Goal: Task Accomplishment & Management: Use online tool/utility

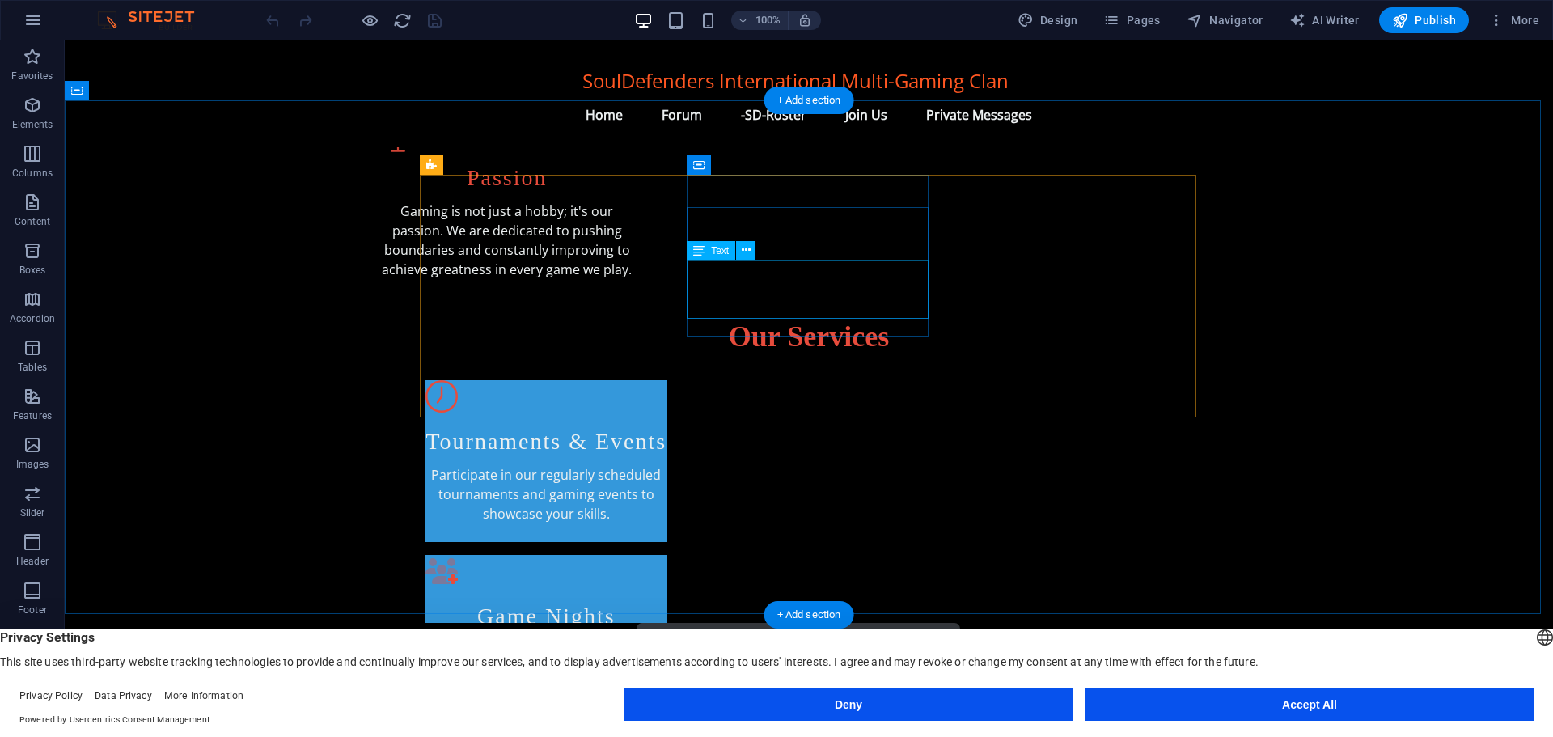
scroll to position [728, 0]
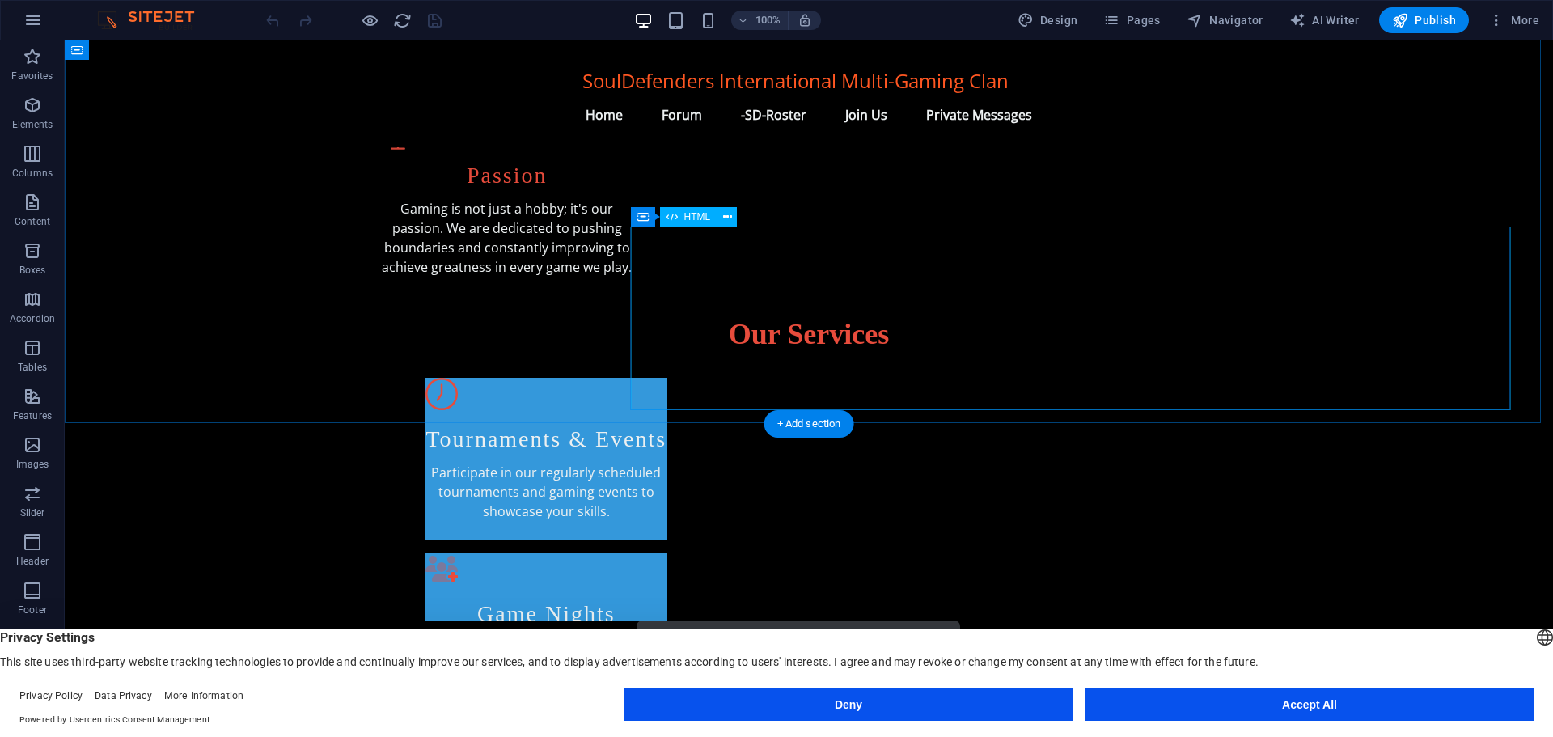
click at [727, 620] on div at bounding box center [1076, 712] width 880 height 184
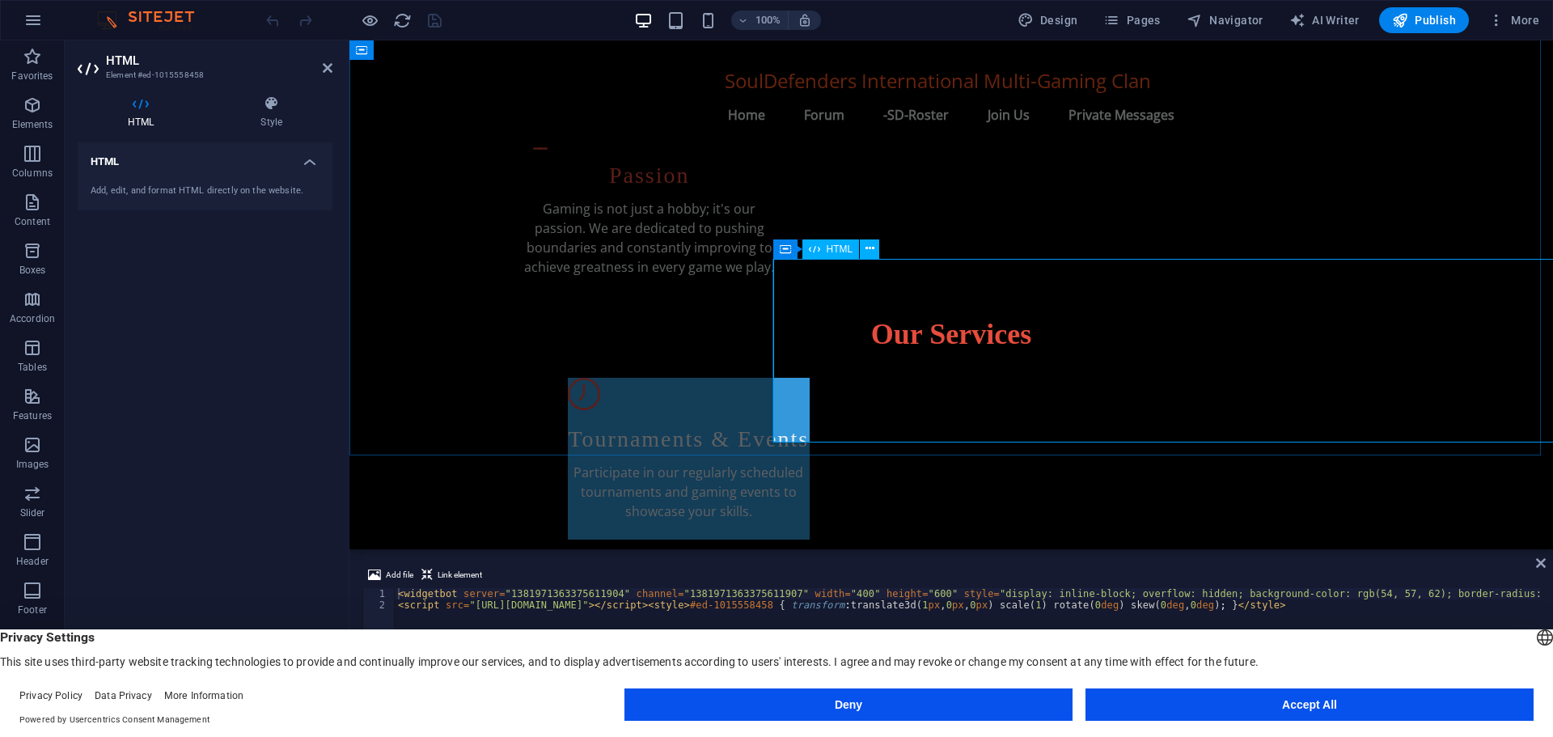
click at [848, 620] on div at bounding box center [1219, 712] width 880 height 184
click at [831, 248] on span "HTML" at bounding box center [839, 249] width 27 height 10
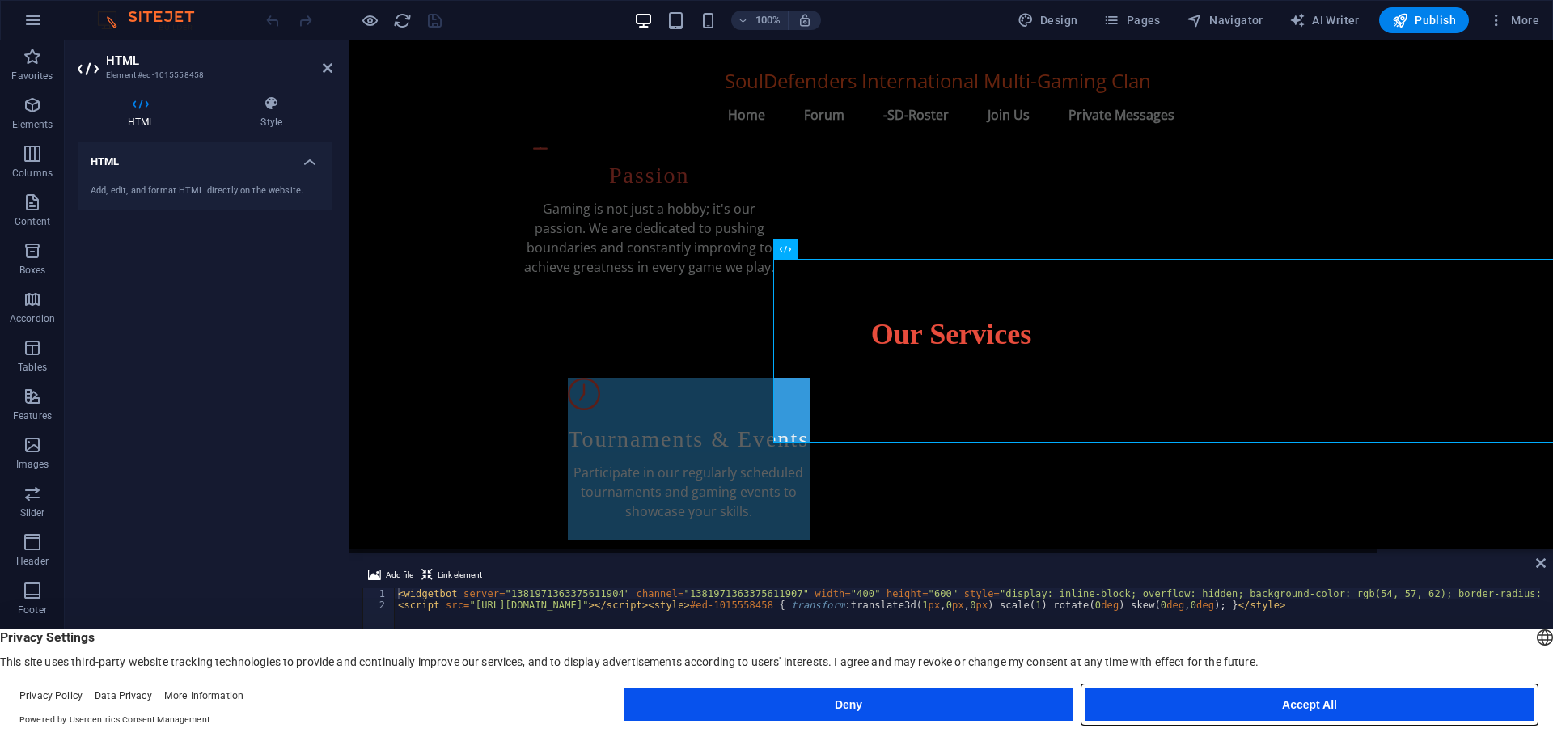
click at [1192, 700] on button "Accept All" at bounding box center [1309, 704] width 448 height 32
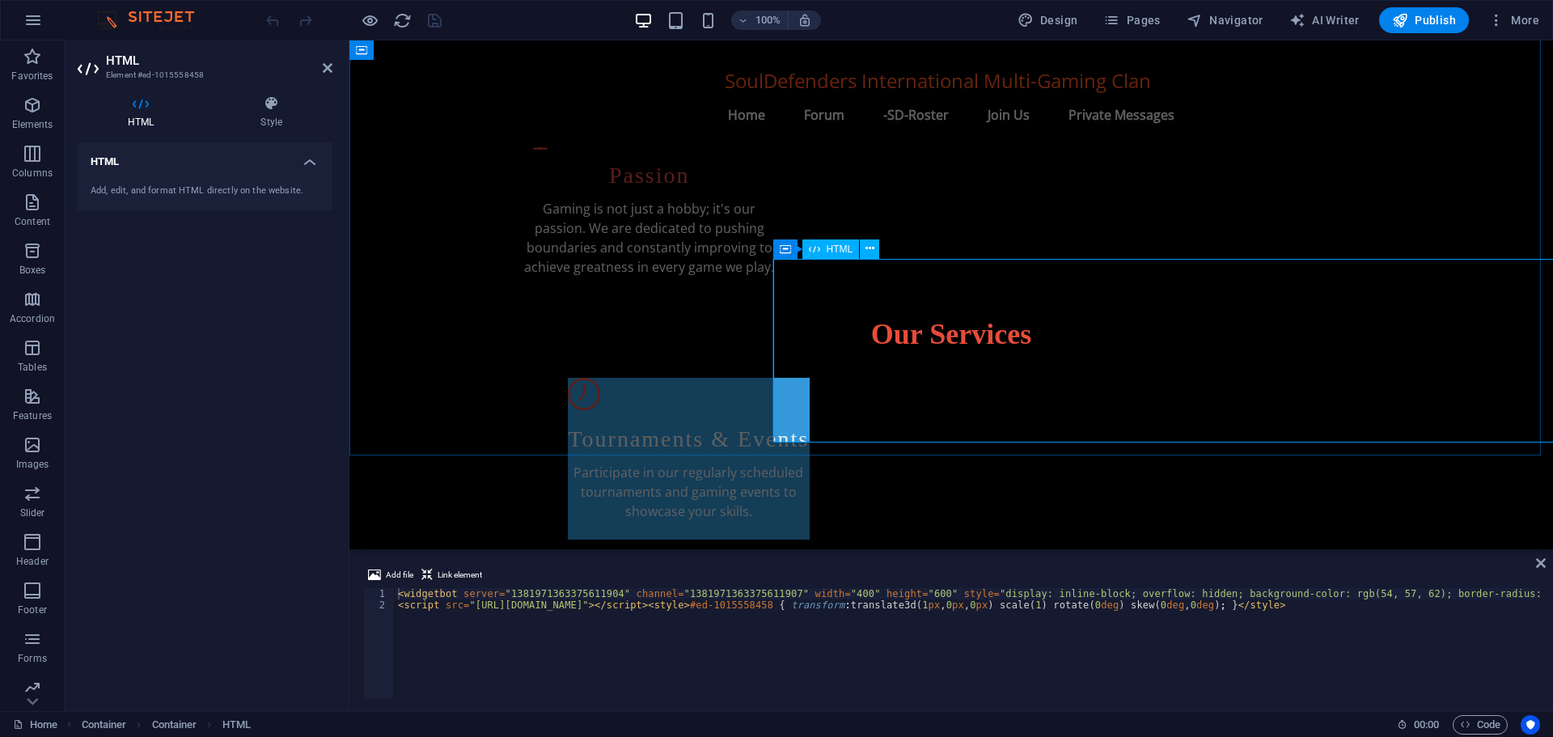
click at [869, 620] on div at bounding box center [1219, 712] width 880 height 184
click at [860, 620] on div at bounding box center [1219, 712] width 880 height 184
click at [887, 620] on div at bounding box center [1219, 712] width 880 height 184
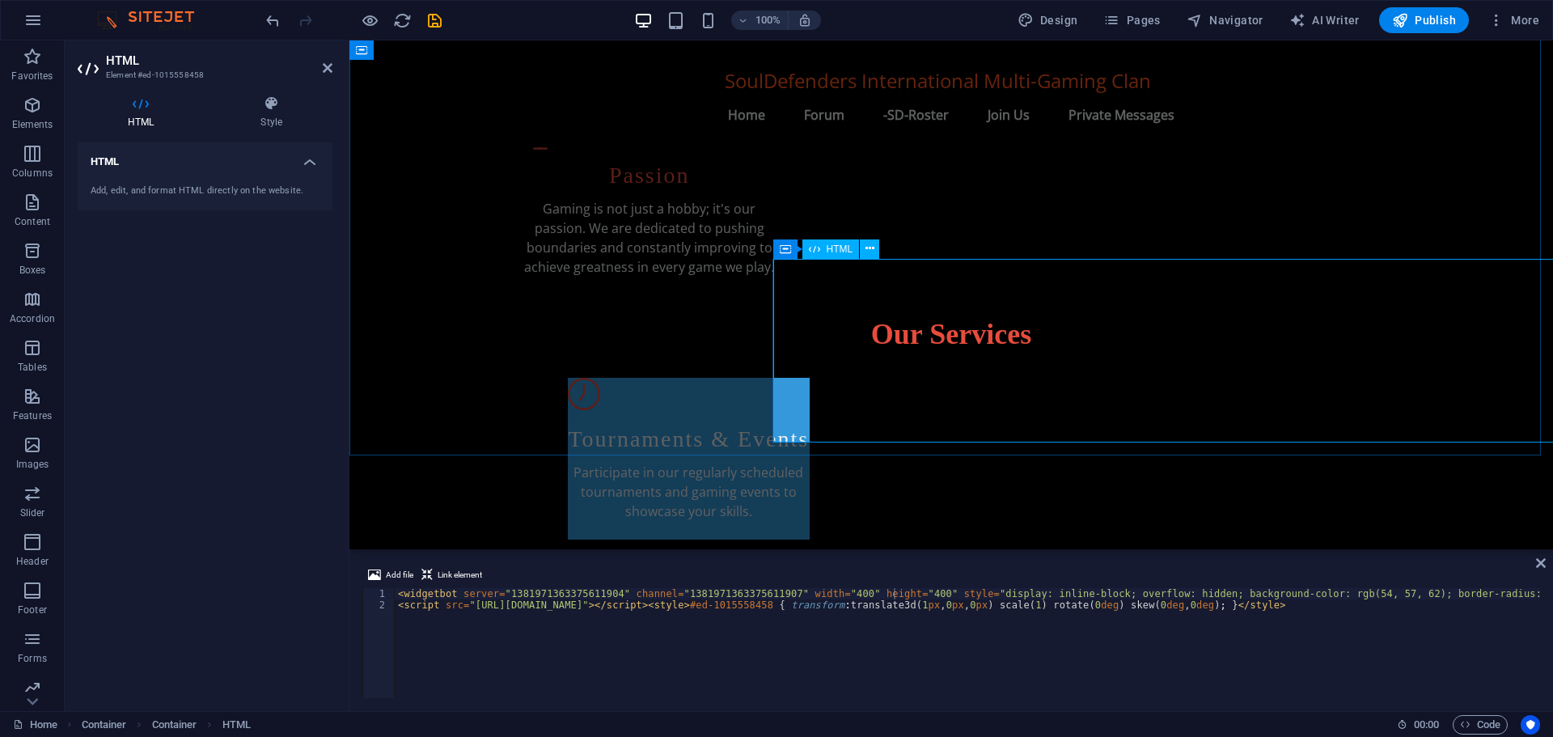
click at [887, 620] on div at bounding box center [1219, 712] width 880 height 184
type textarea "<widgetbot server="1381971363375611904" channel="1381971363375611907" width="40…"
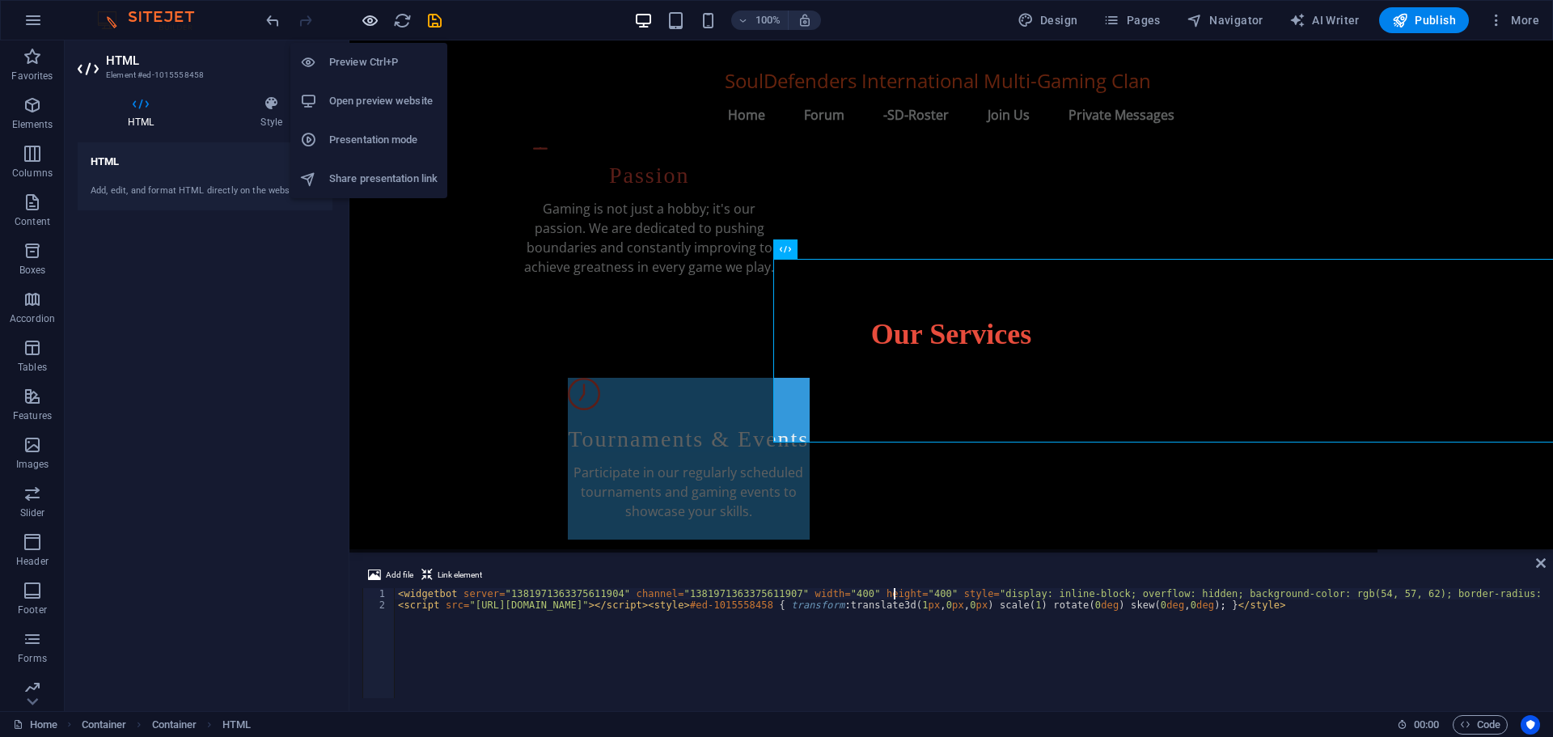
click at [371, 24] on icon "button" at bounding box center [370, 20] width 19 height 19
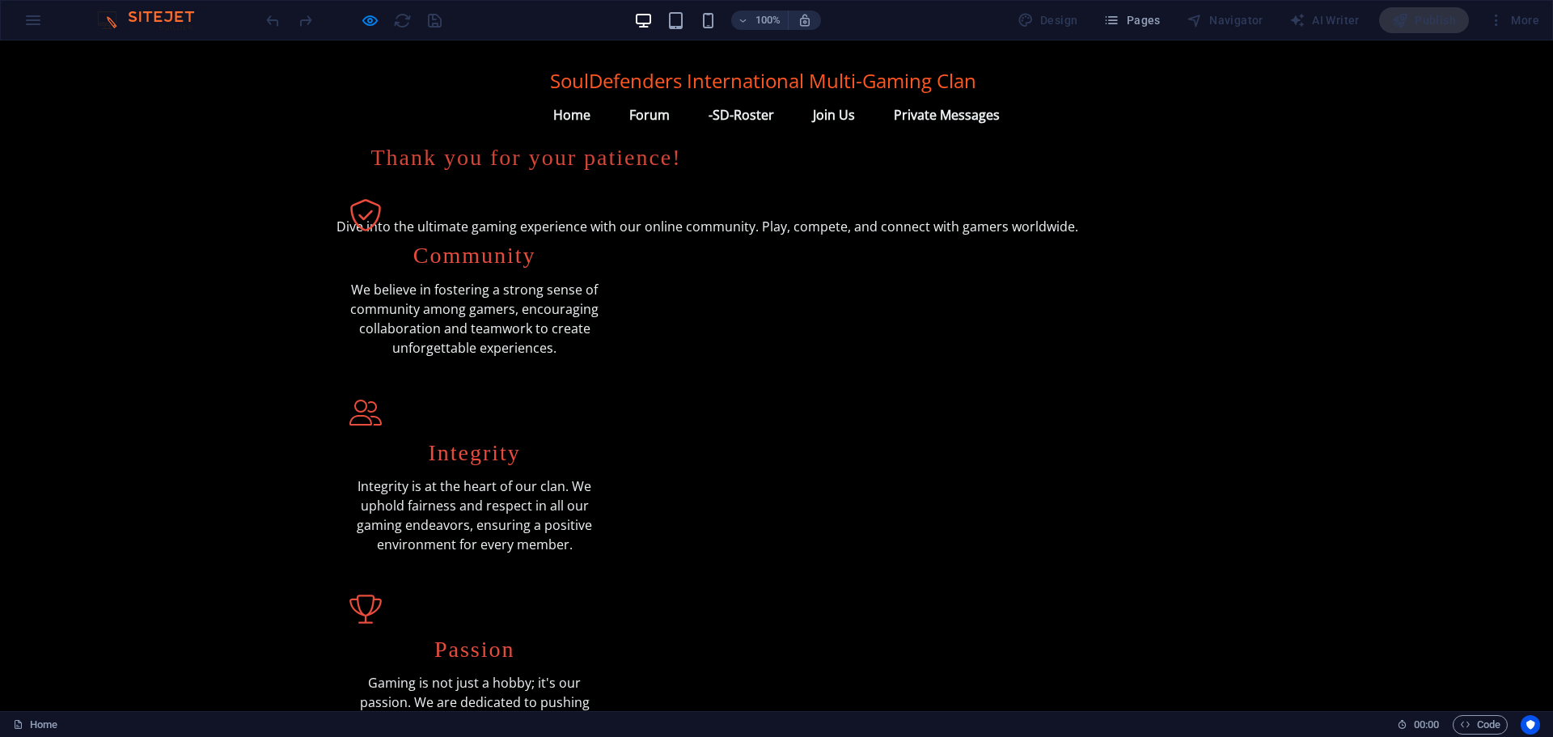
scroll to position [291, 0]
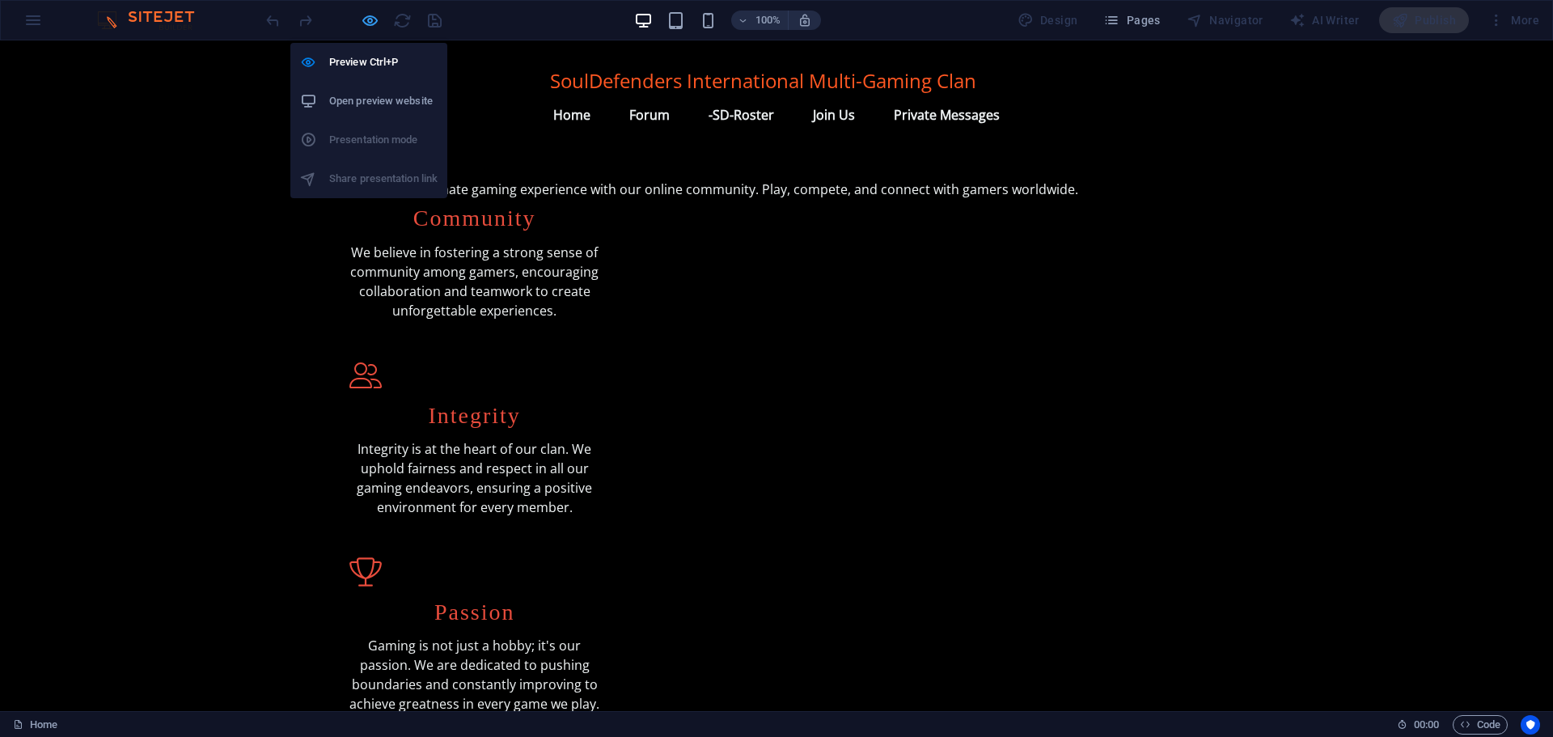
click at [366, 20] on icon "button" at bounding box center [370, 20] width 19 height 19
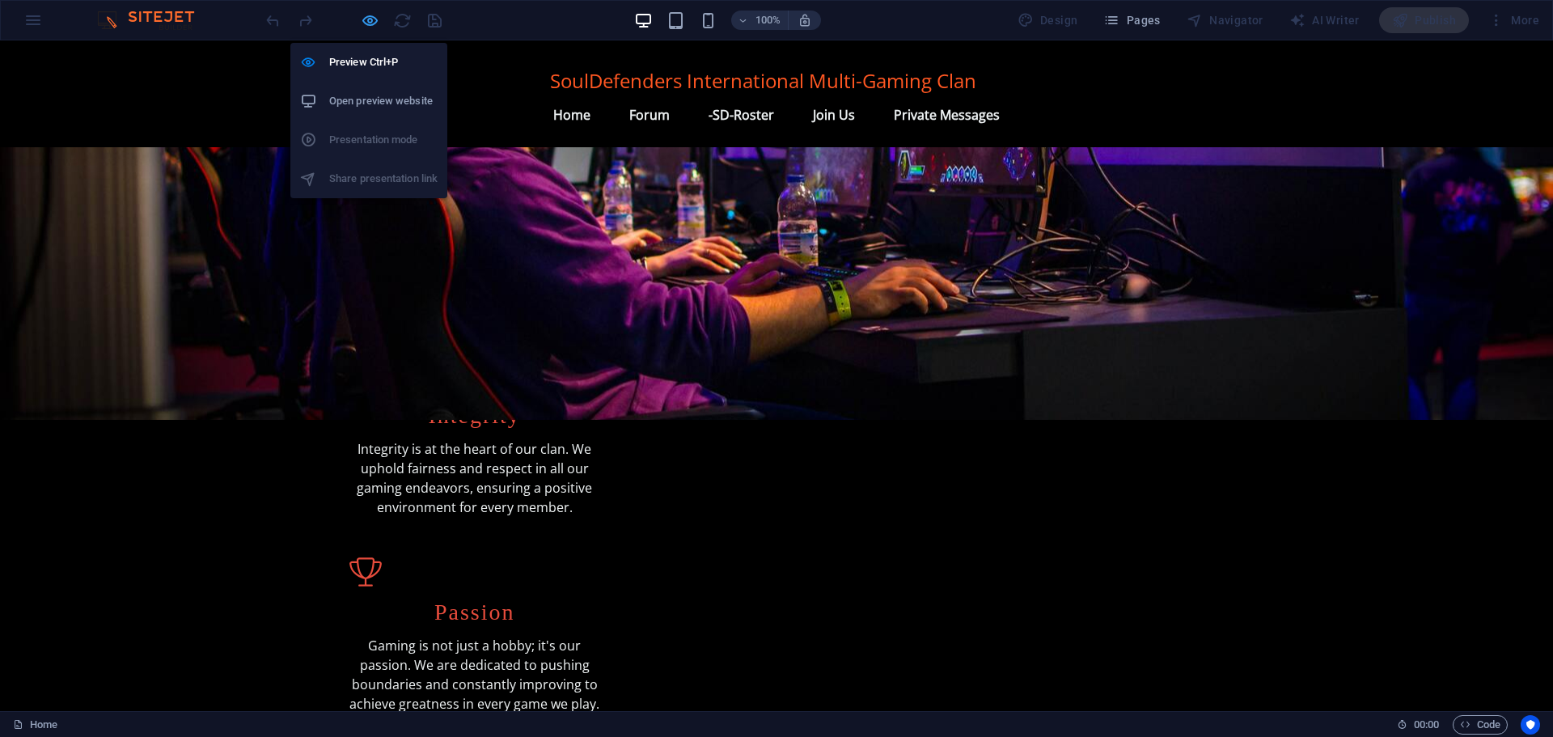
scroll to position [784, 0]
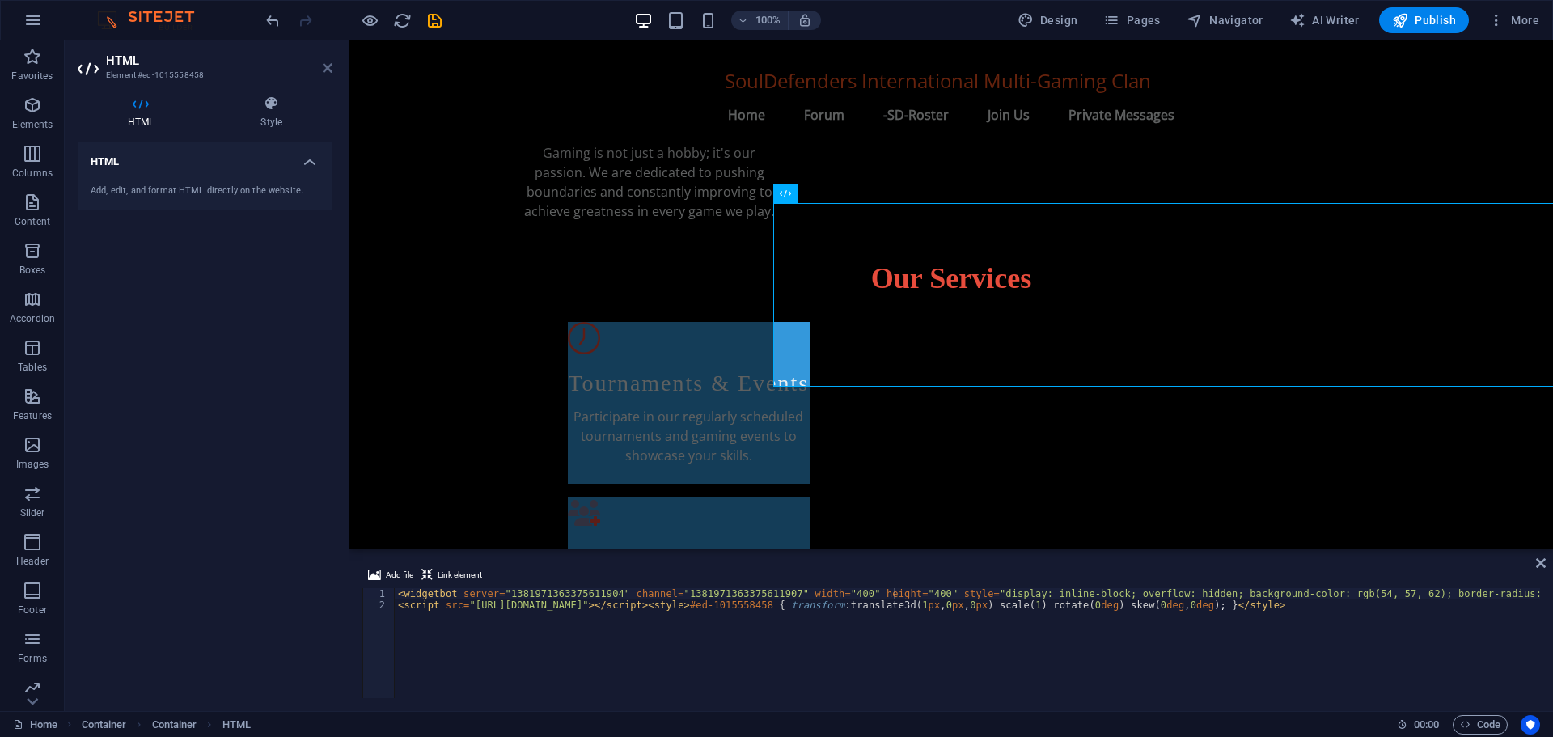
click at [328, 67] on icon at bounding box center [328, 67] width 10 height 13
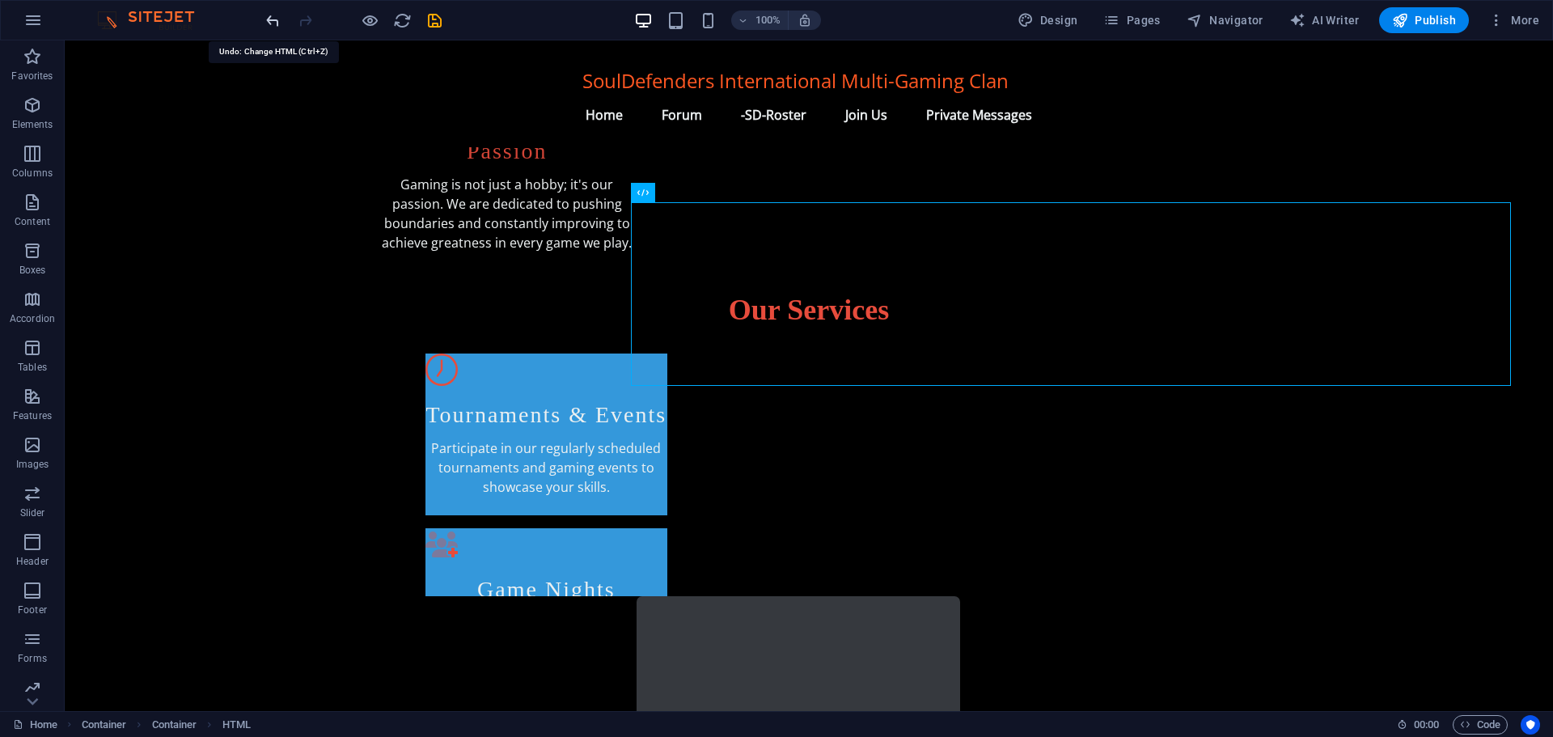
click at [268, 18] on icon "undo" at bounding box center [273, 20] width 19 height 19
click at [302, 20] on icon "redo" at bounding box center [305, 20] width 19 height 19
click at [271, 22] on icon "undo" at bounding box center [273, 20] width 19 height 19
click at [28, 15] on icon "button" at bounding box center [32, 20] width 19 height 19
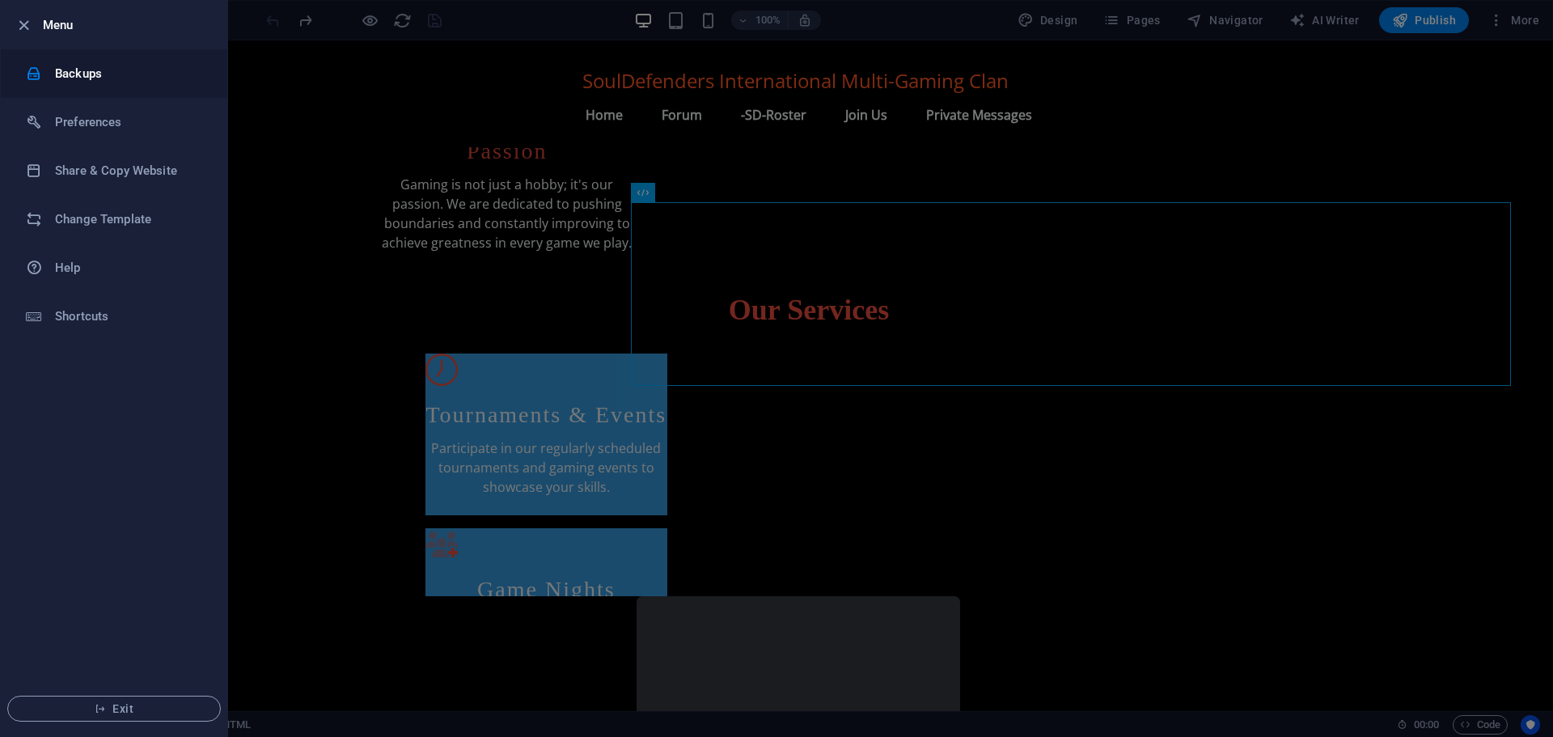
click at [94, 75] on h6 "Backups" at bounding box center [130, 73] width 150 height 19
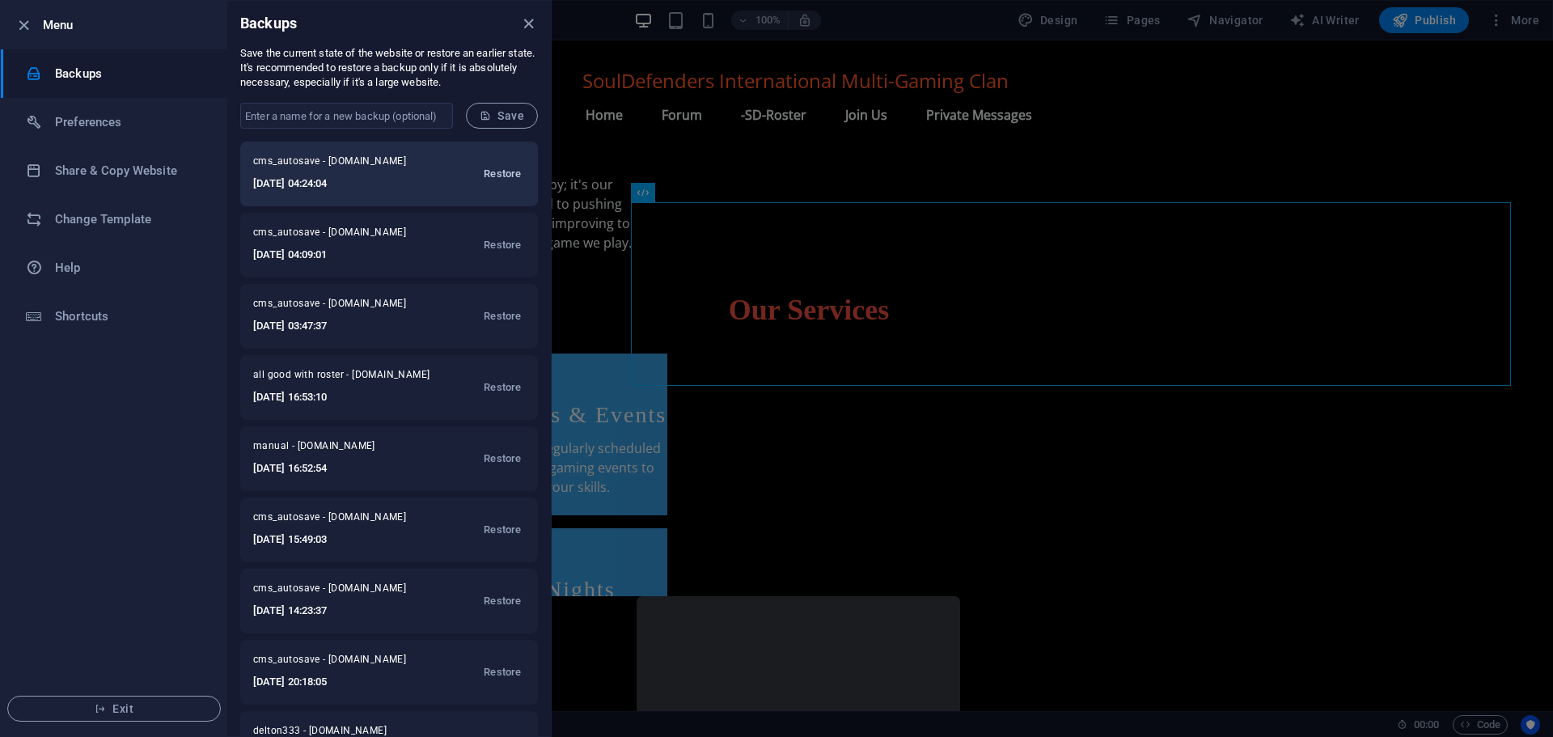
click at [496, 172] on span "Restore" at bounding box center [502, 173] width 37 height 19
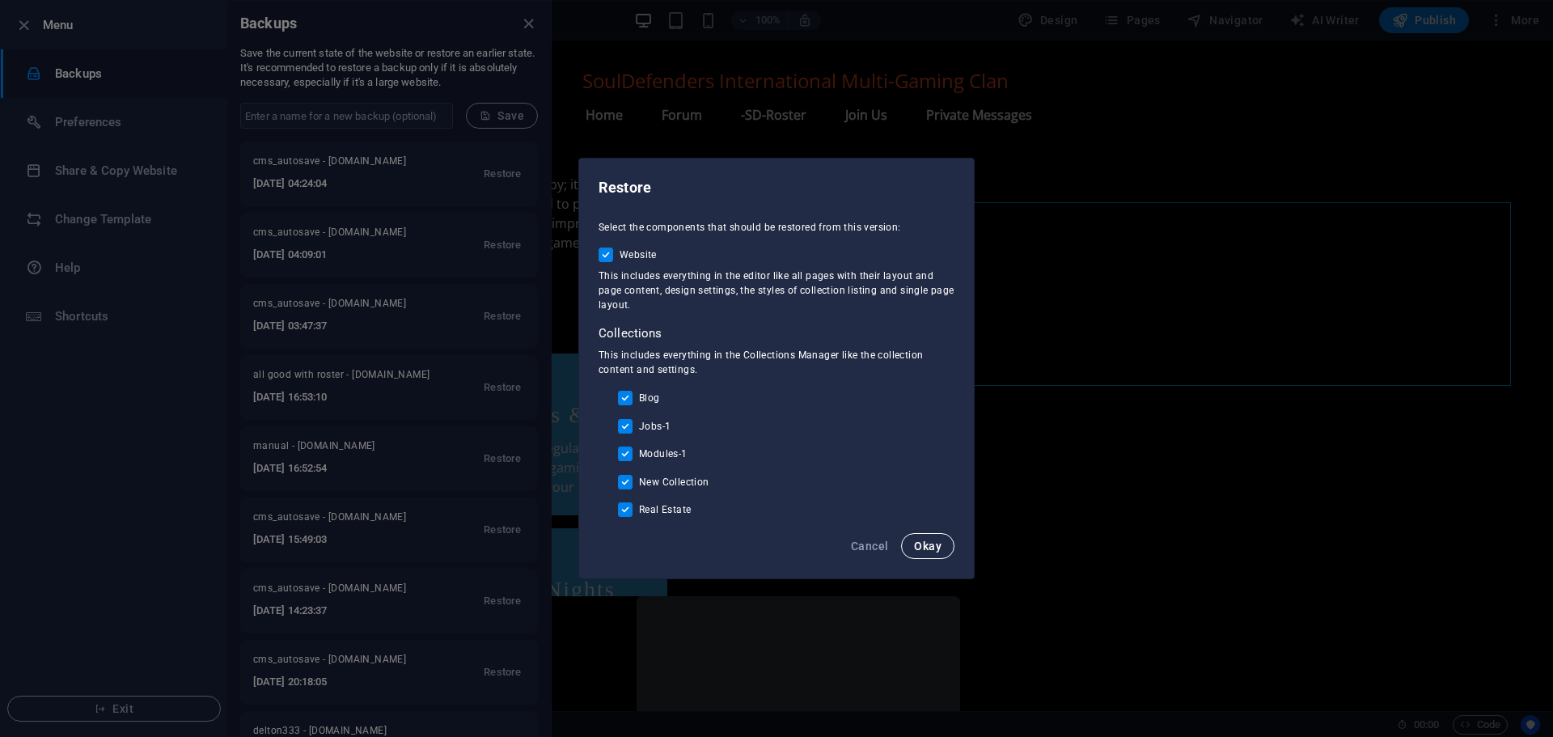
click at [928, 546] on span "Okay" at bounding box center [927, 545] width 27 height 13
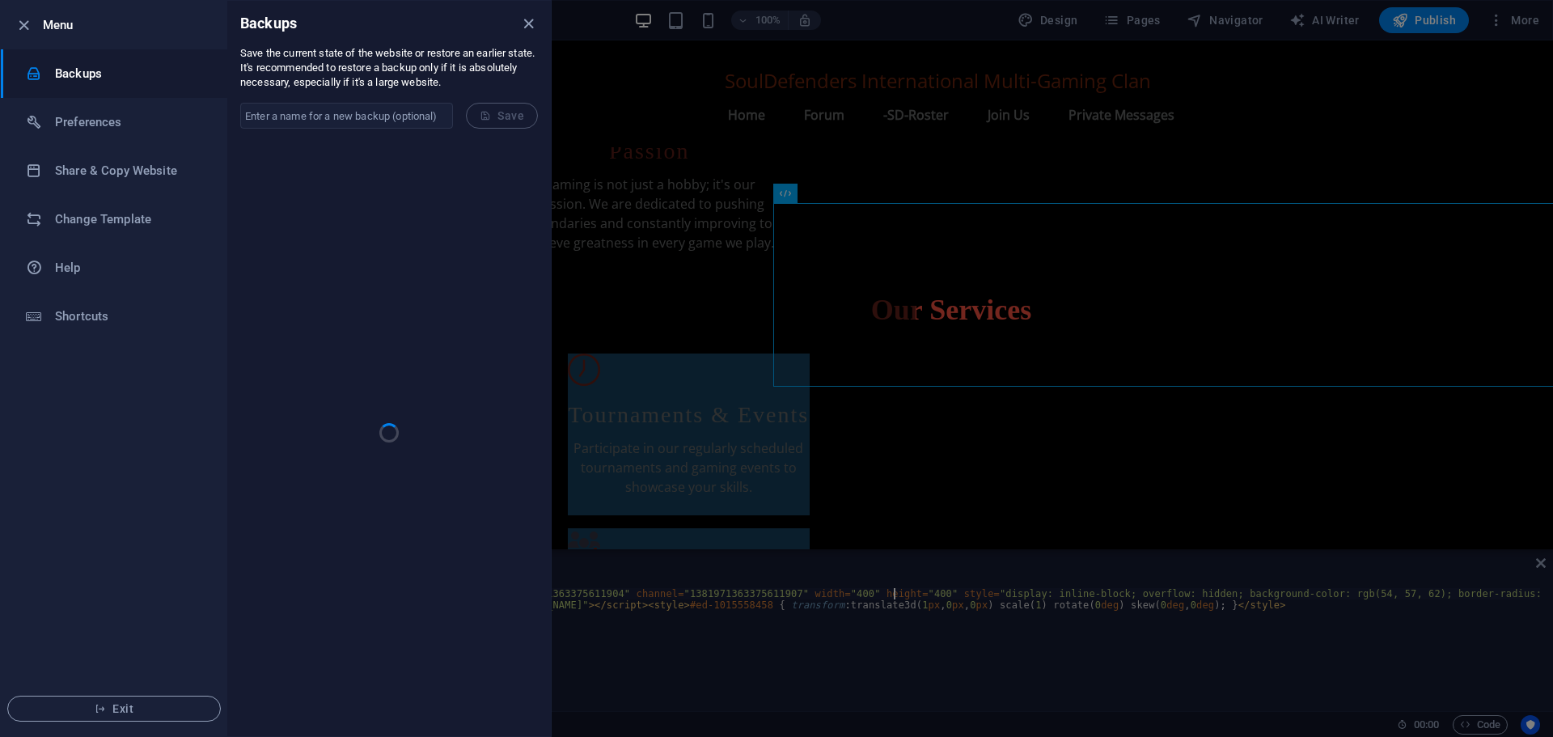
scroll to position [784, 0]
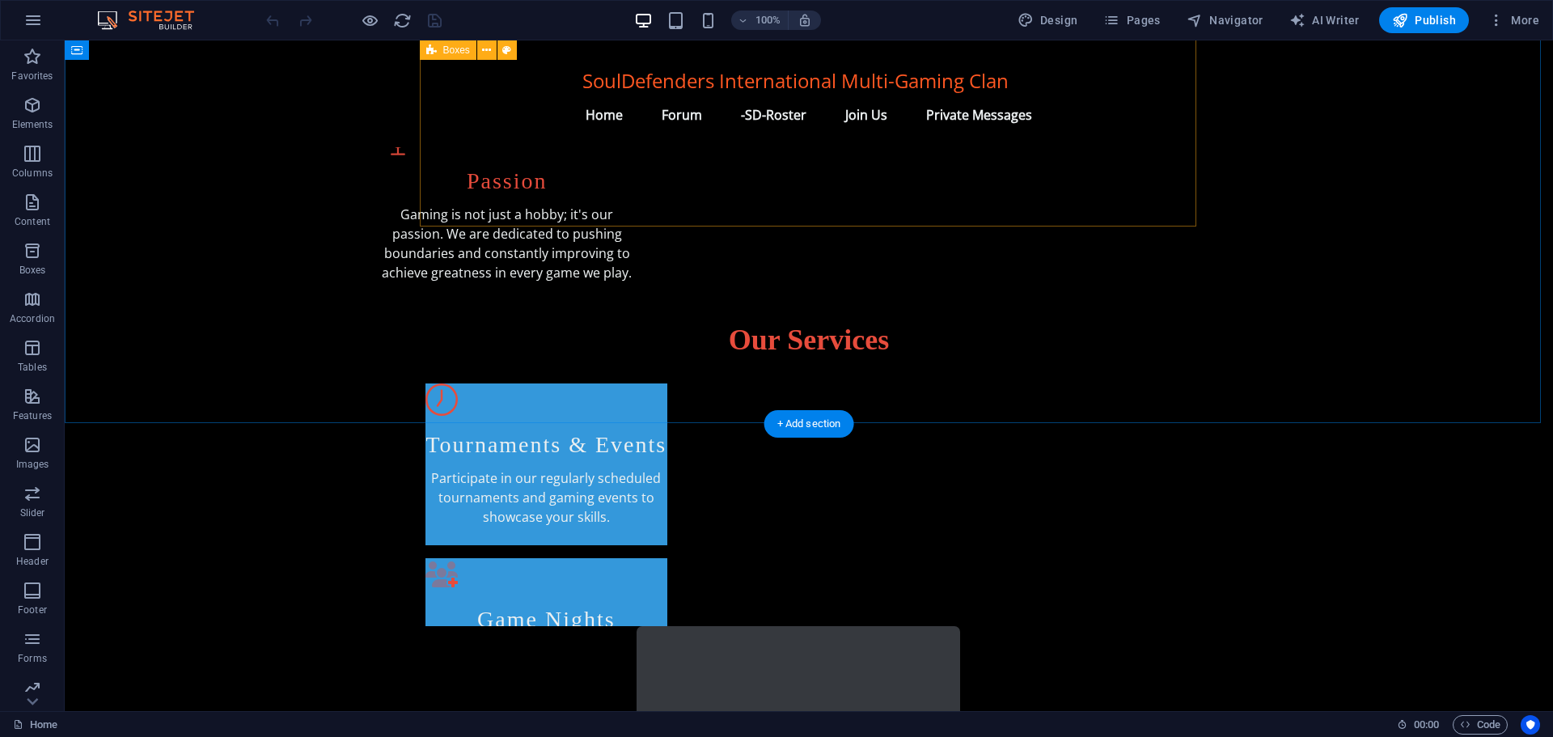
scroll to position [728, 0]
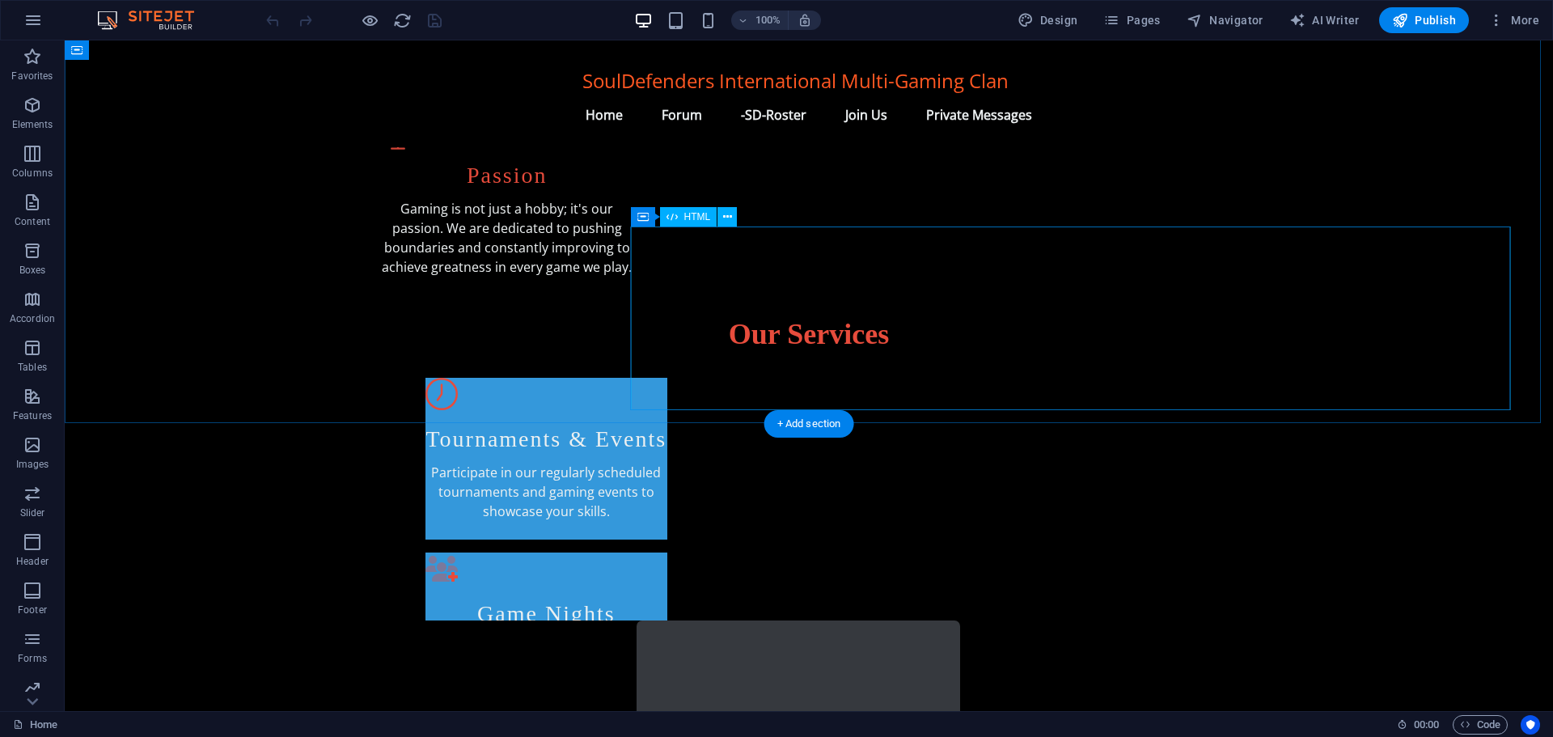
click at [701, 620] on div at bounding box center [1076, 712] width 880 height 184
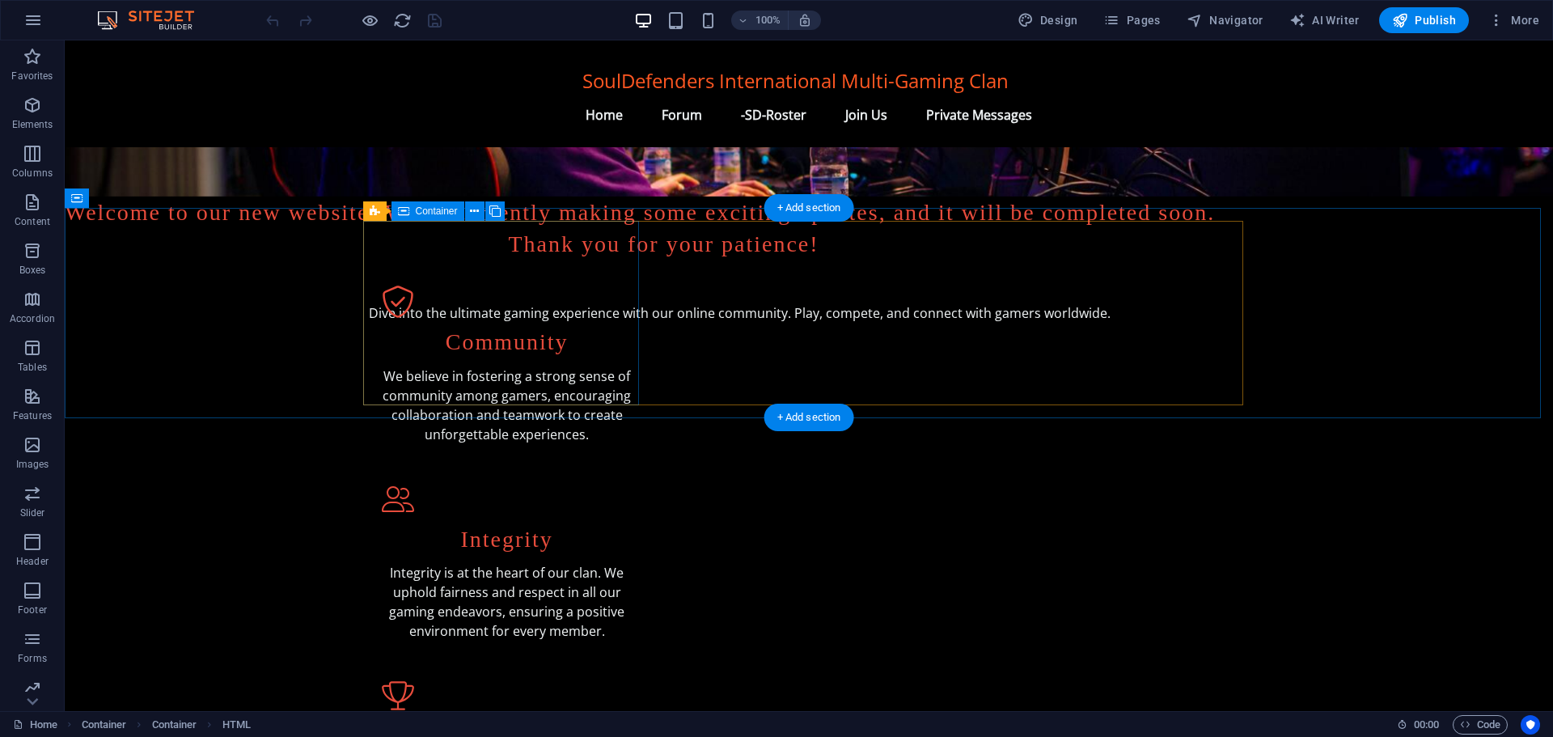
scroll to position [81, 0]
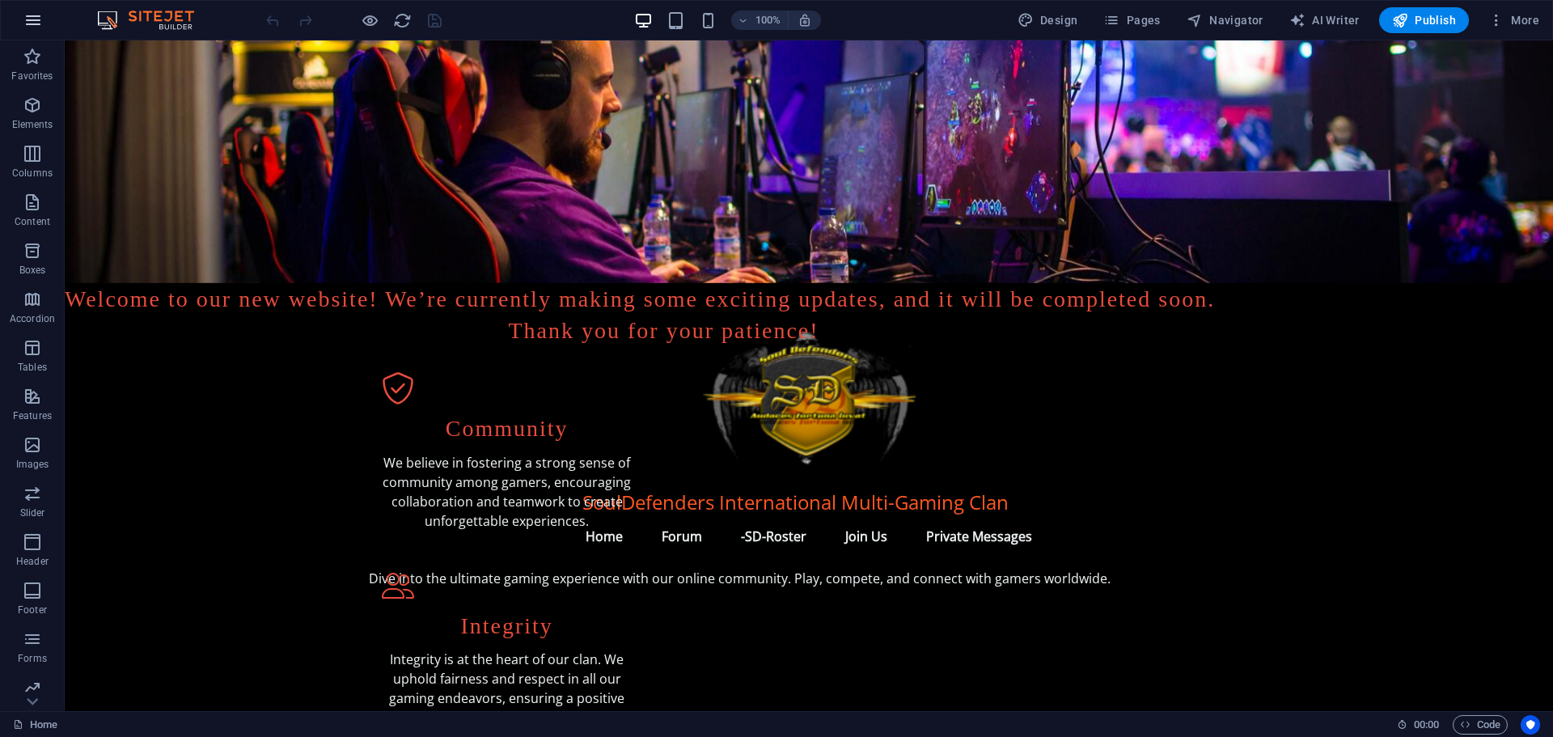
click at [33, 20] on icon "button" at bounding box center [32, 20] width 19 height 19
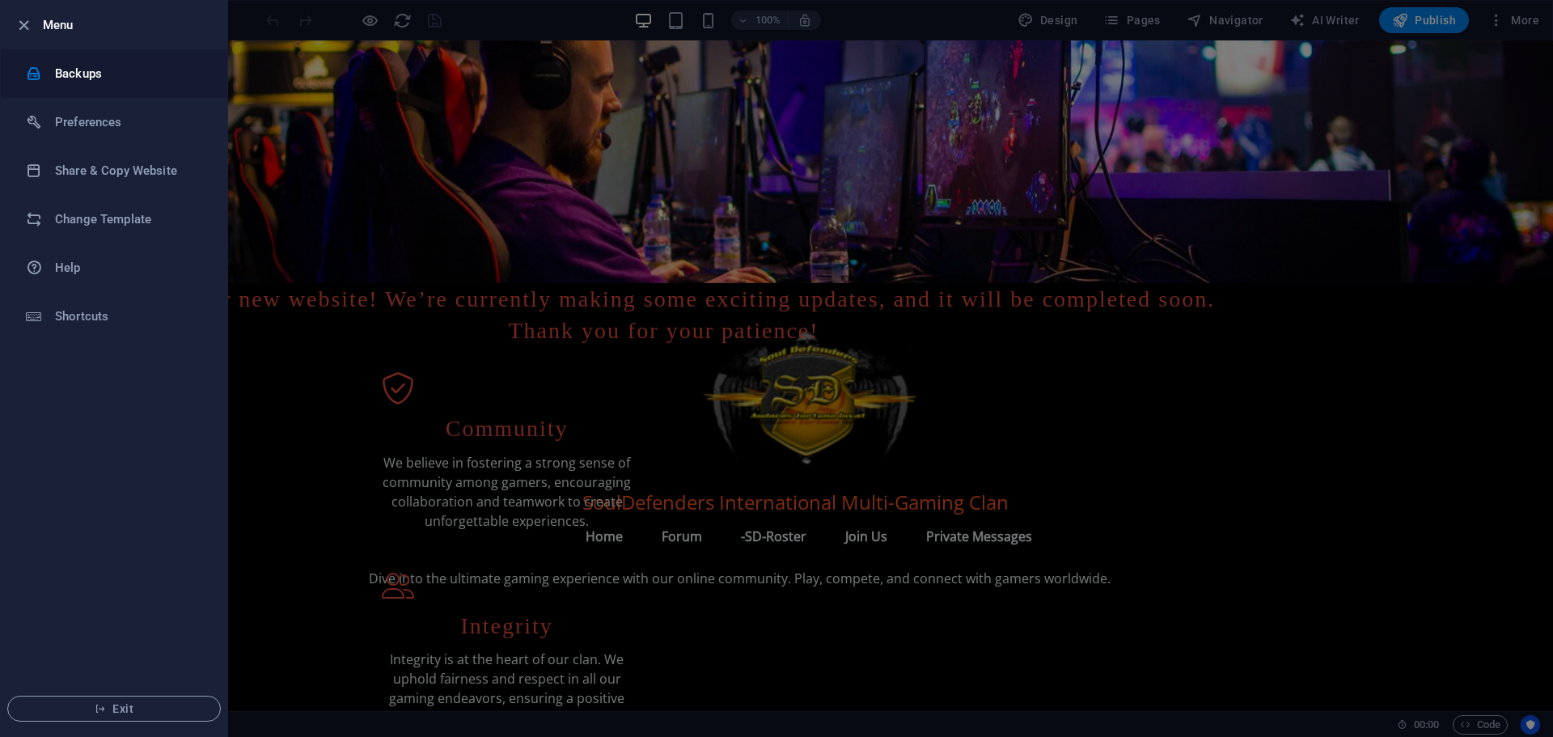
click at [77, 70] on h6 "Backups" at bounding box center [130, 73] width 150 height 19
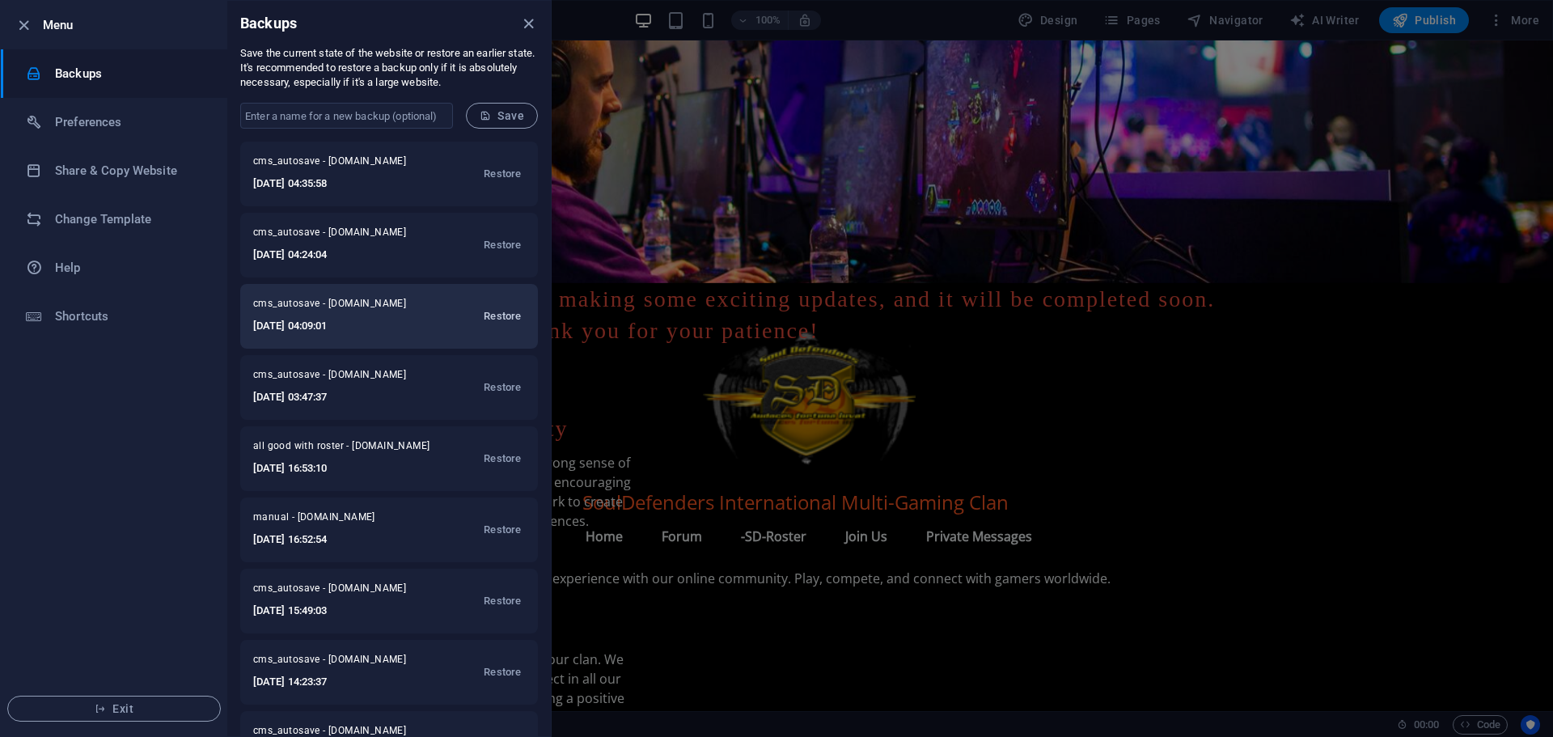
click at [494, 317] on span "Restore" at bounding box center [502, 315] width 37 height 19
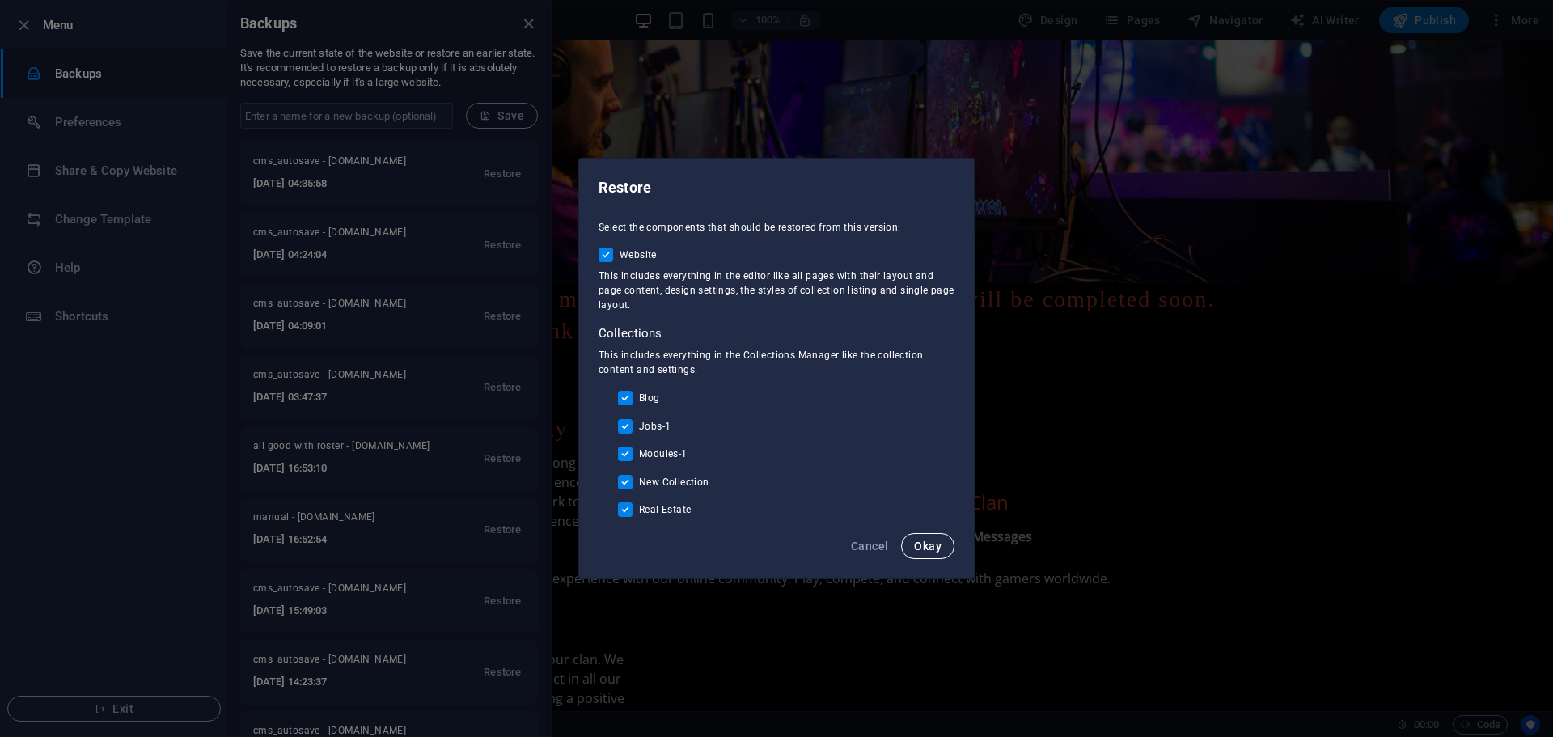
click at [933, 543] on span "Okay" at bounding box center [927, 545] width 27 height 13
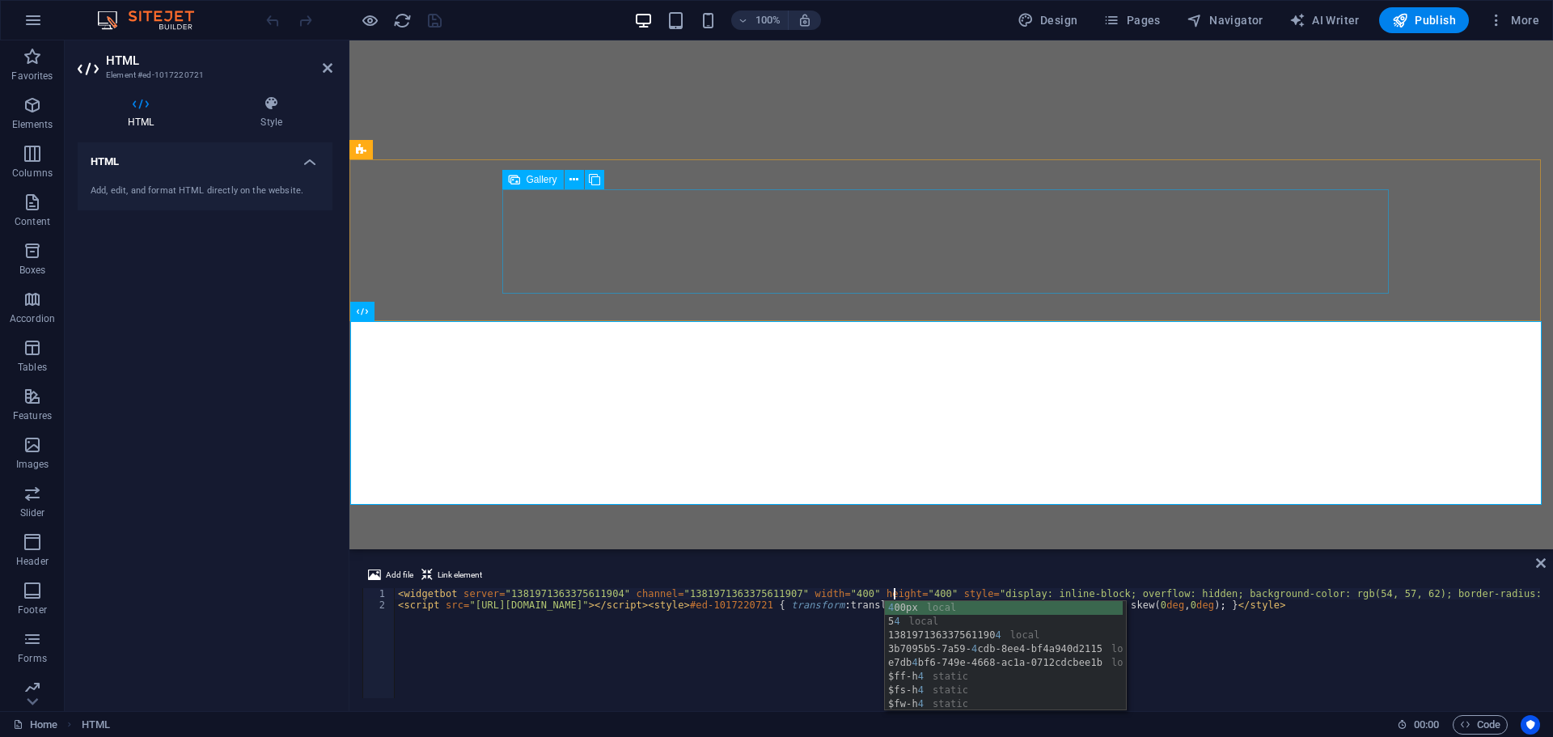
type textarea "<widgetbot server="1381971363375611904" channel="1381971363375611907" width="40…"
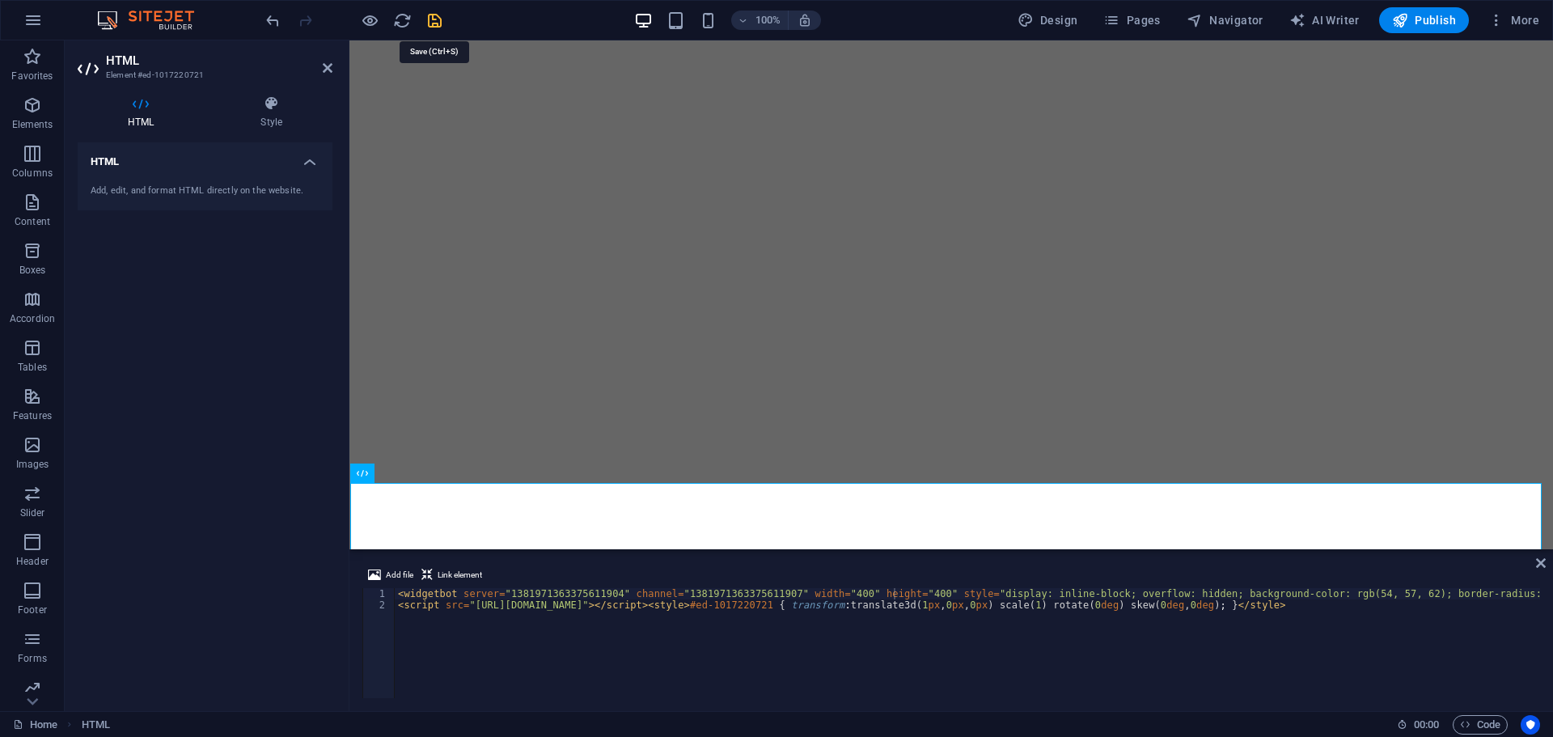
click at [430, 17] on icon "save" at bounding box center [434, 20] width 19 height 19
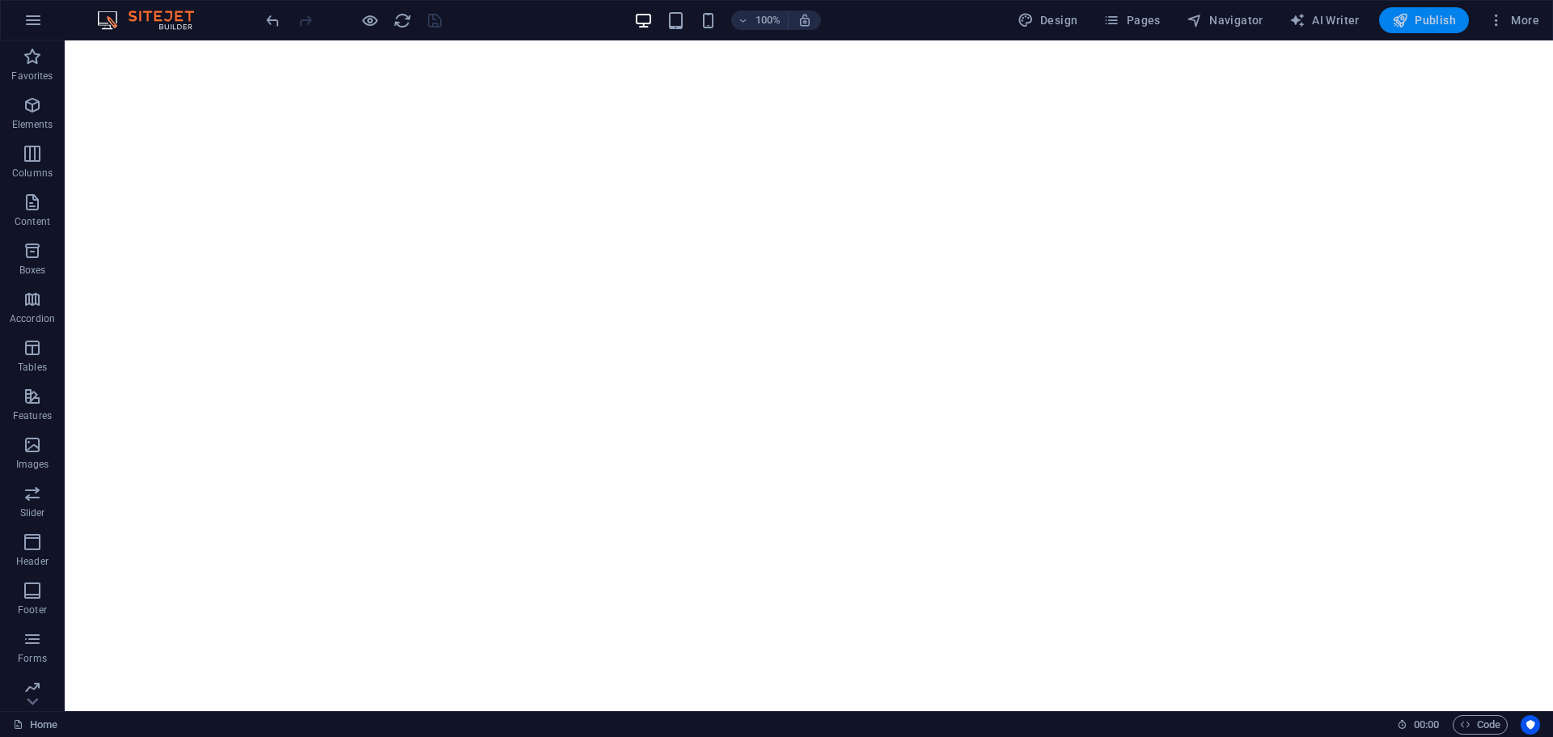
click at [1425, 17] on span "Publish" at bounding box center [1424, 20] width 64 height 16
